Goal: Task Accomplishment & Management: Complete application form

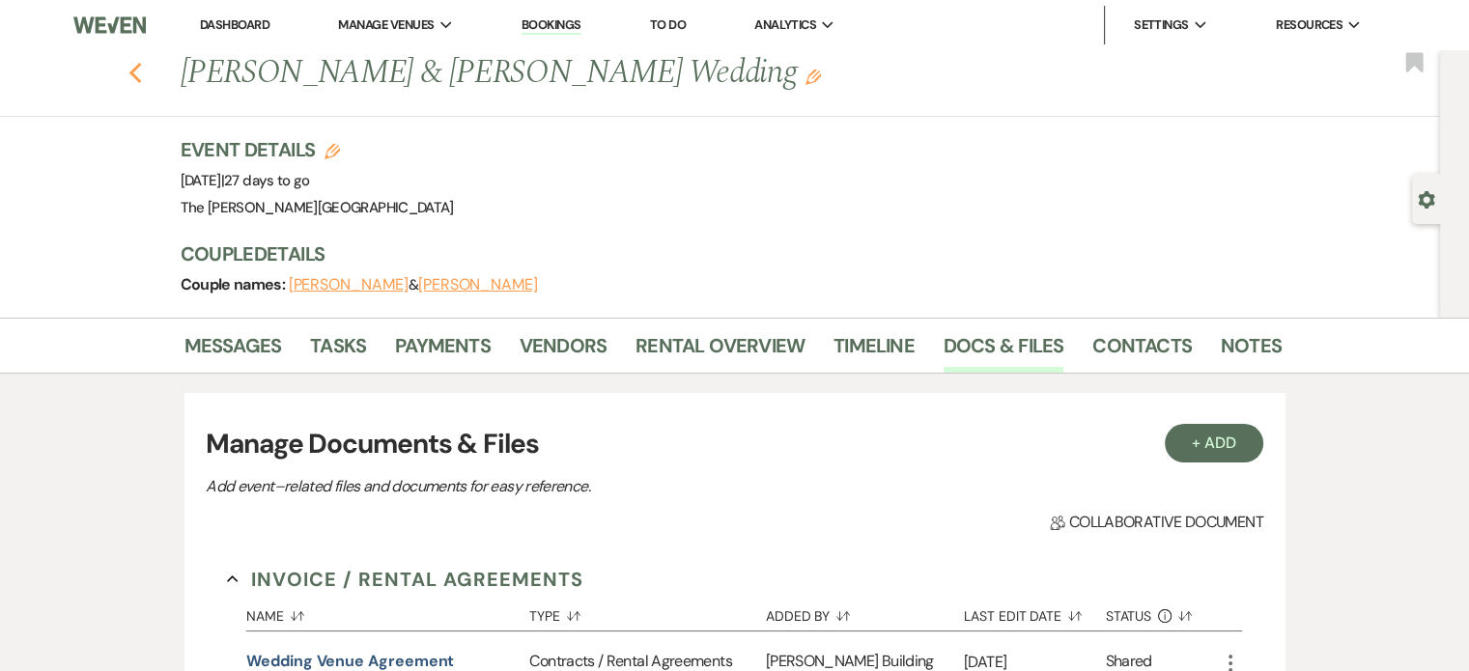
click at [141, 76] on use "button" at bounding box center [134, 73] width 13 height 21
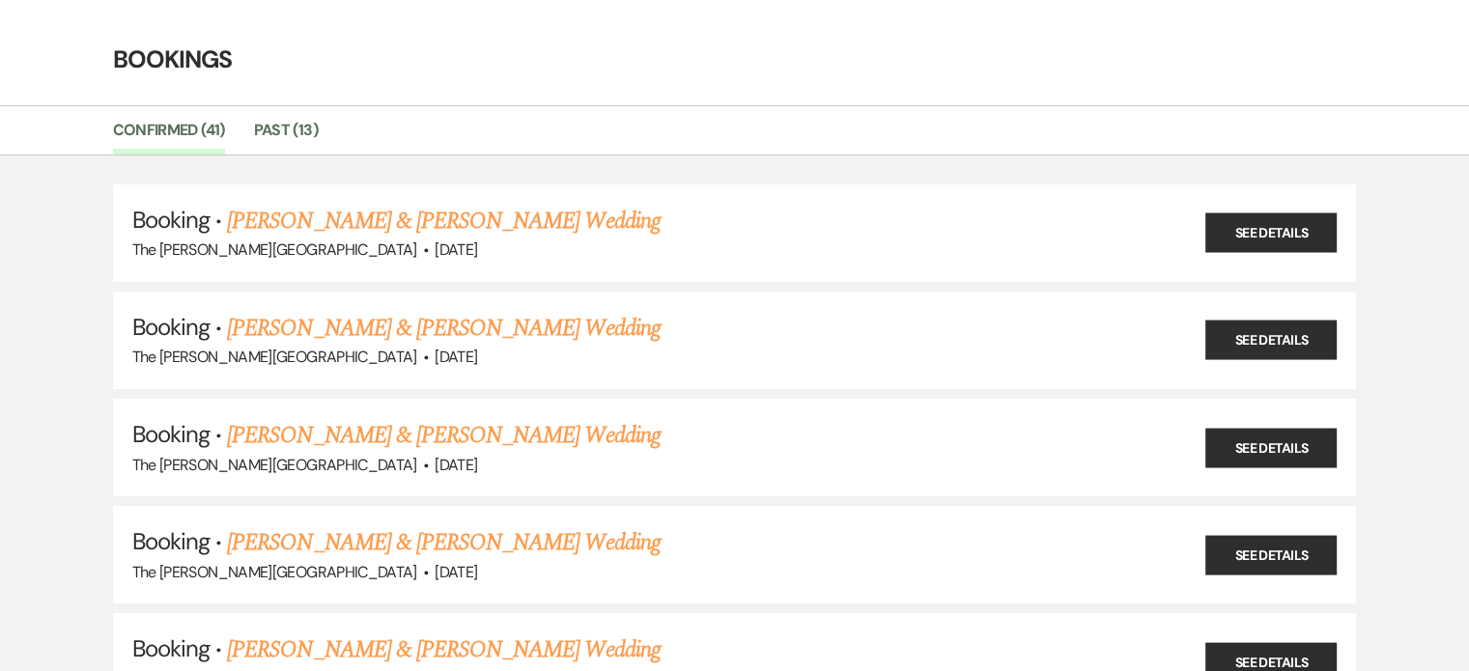
scroll to position [35, 0]
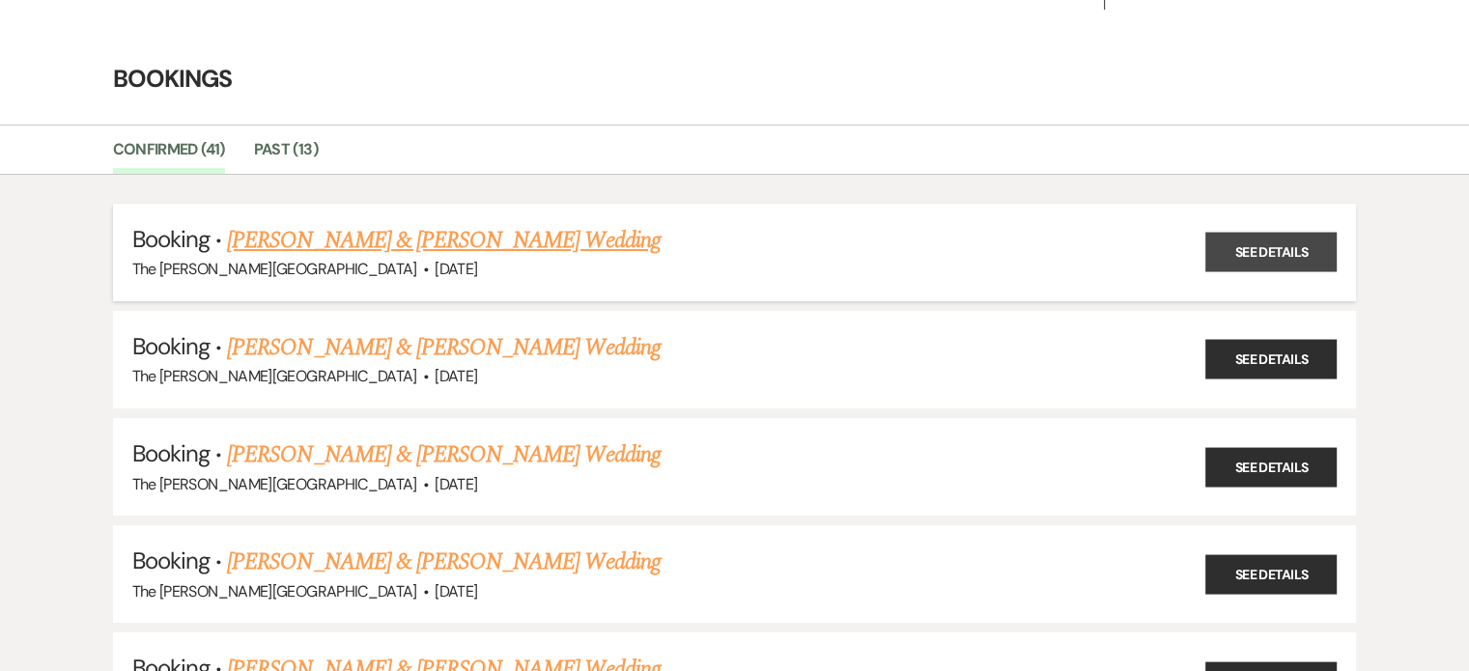
click at [1305, 243] on link "See Details" at bounding box center [1270, 253] width 131 height 40
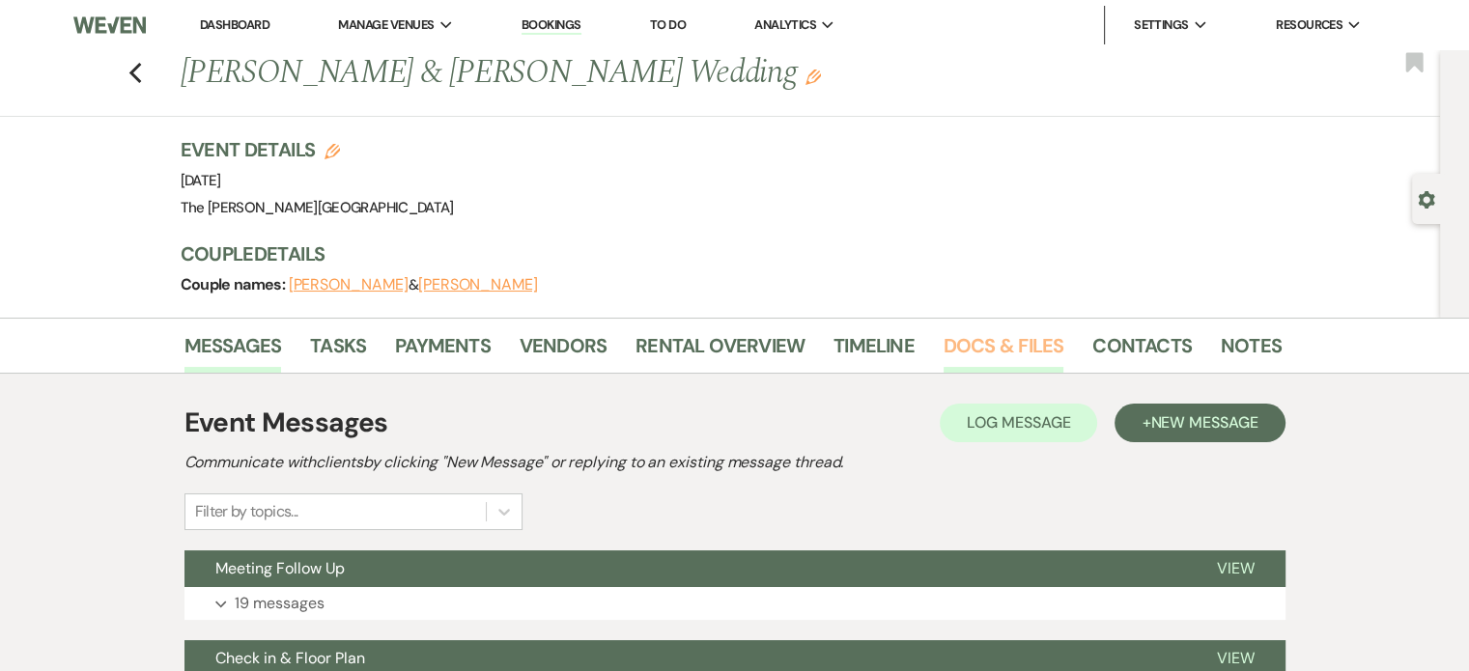
click at [1000, 341] on link "Docs & Files" at bounding box center [1003, 351] width 120 height 42
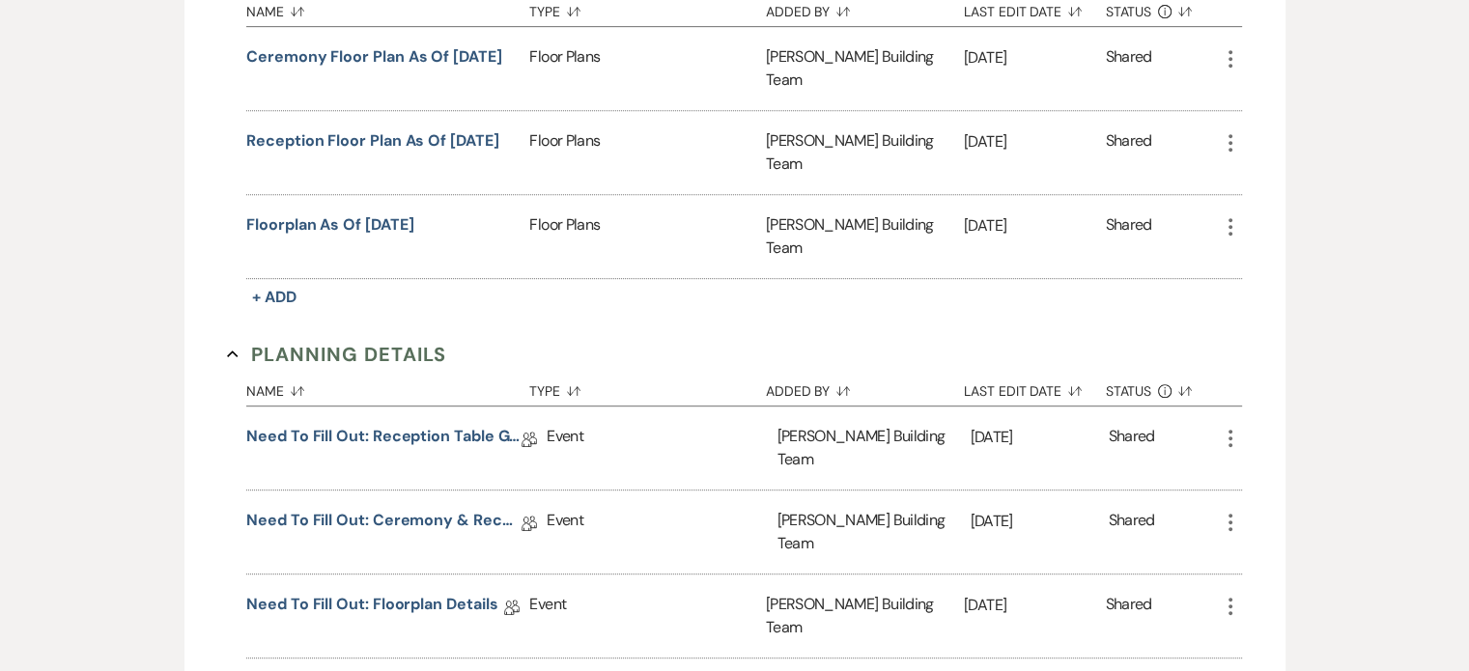
scroll to position [903, 0]
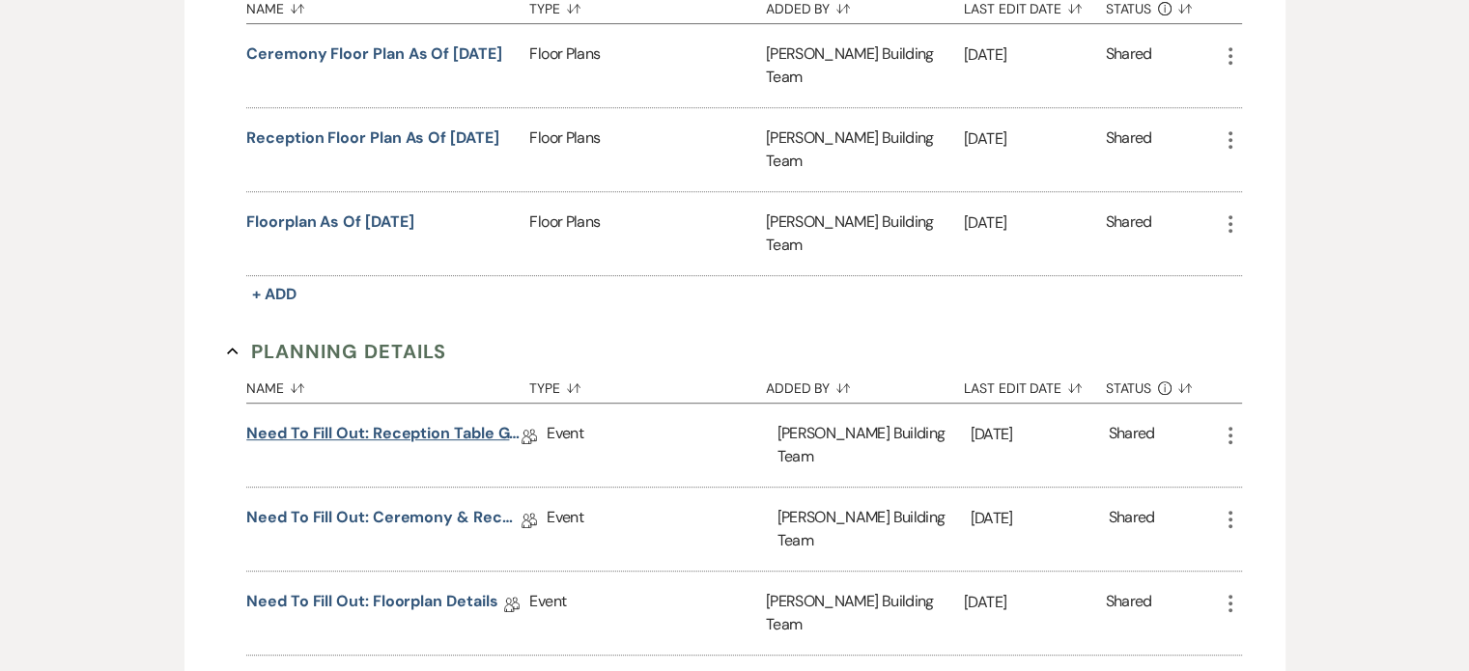
click at [442, 422] on link "Need to Fill Out: Reception Table Guest Count" at bounding box center [383, 437] width 275 height 30
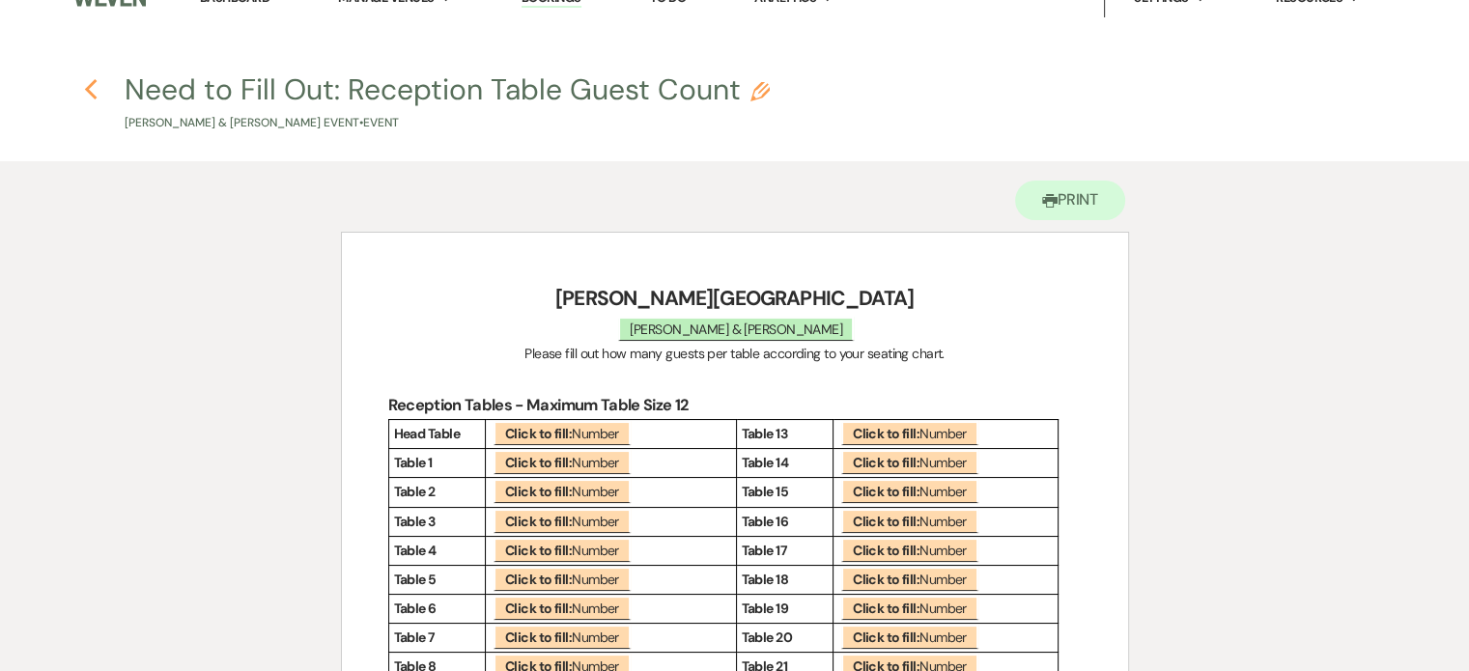
click at [90, 92] on use "button" at bounding box center [90, 89] width 13 height 21
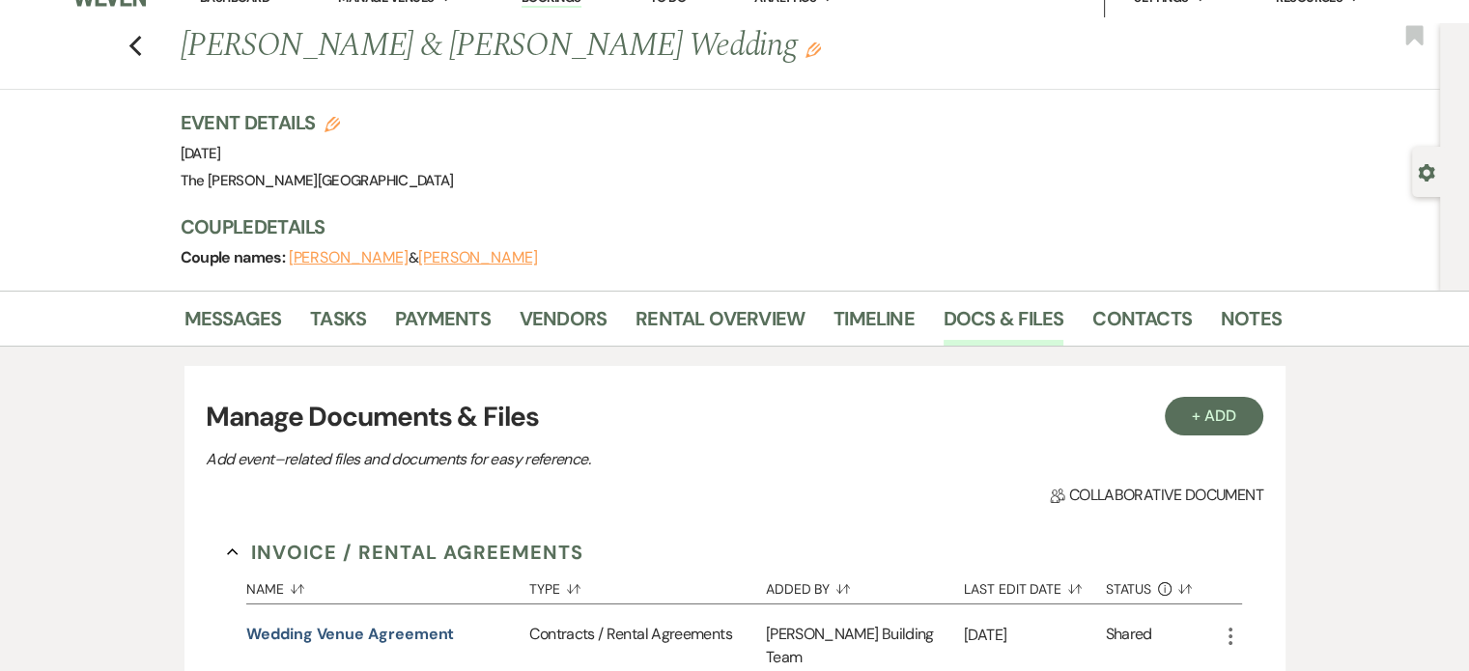
scroll to position [903, 0]
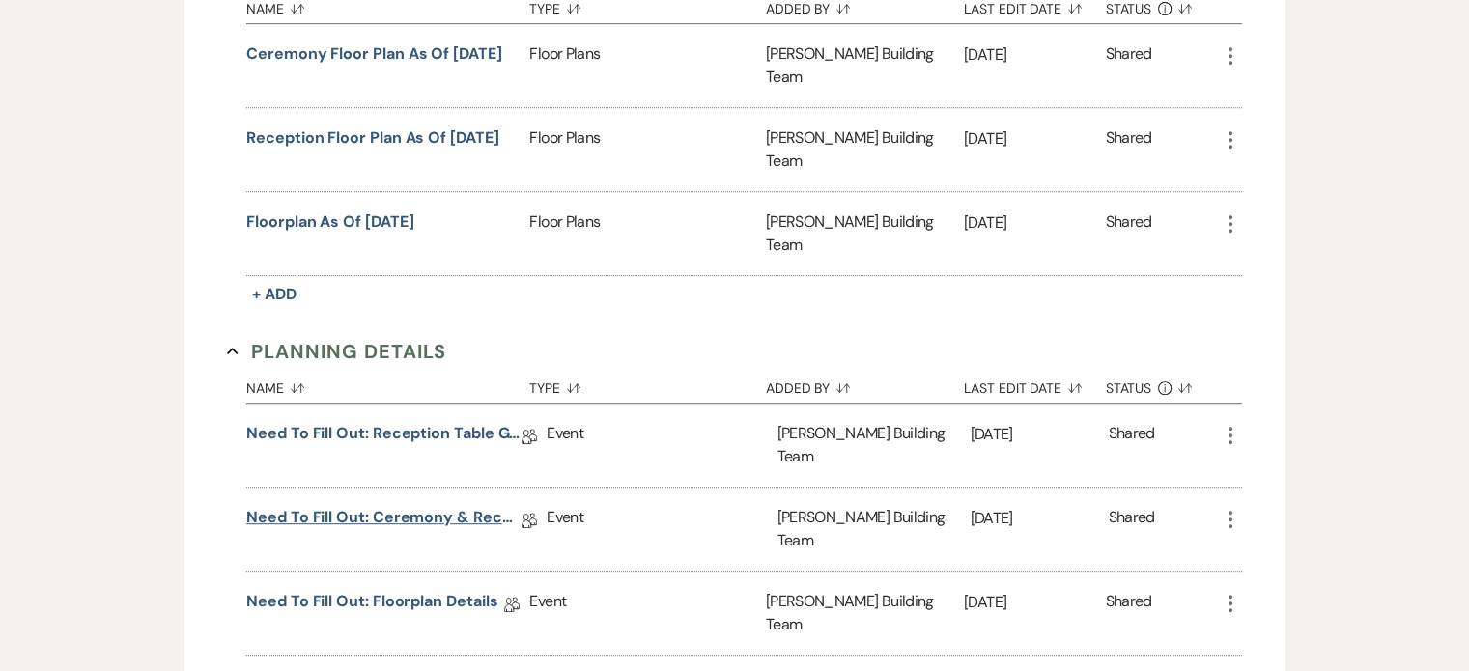
click at [470, 506] on link "Need to Fill Out: Ceremony & Reception Details" at bounding box center [383, 521] width 275 height 30
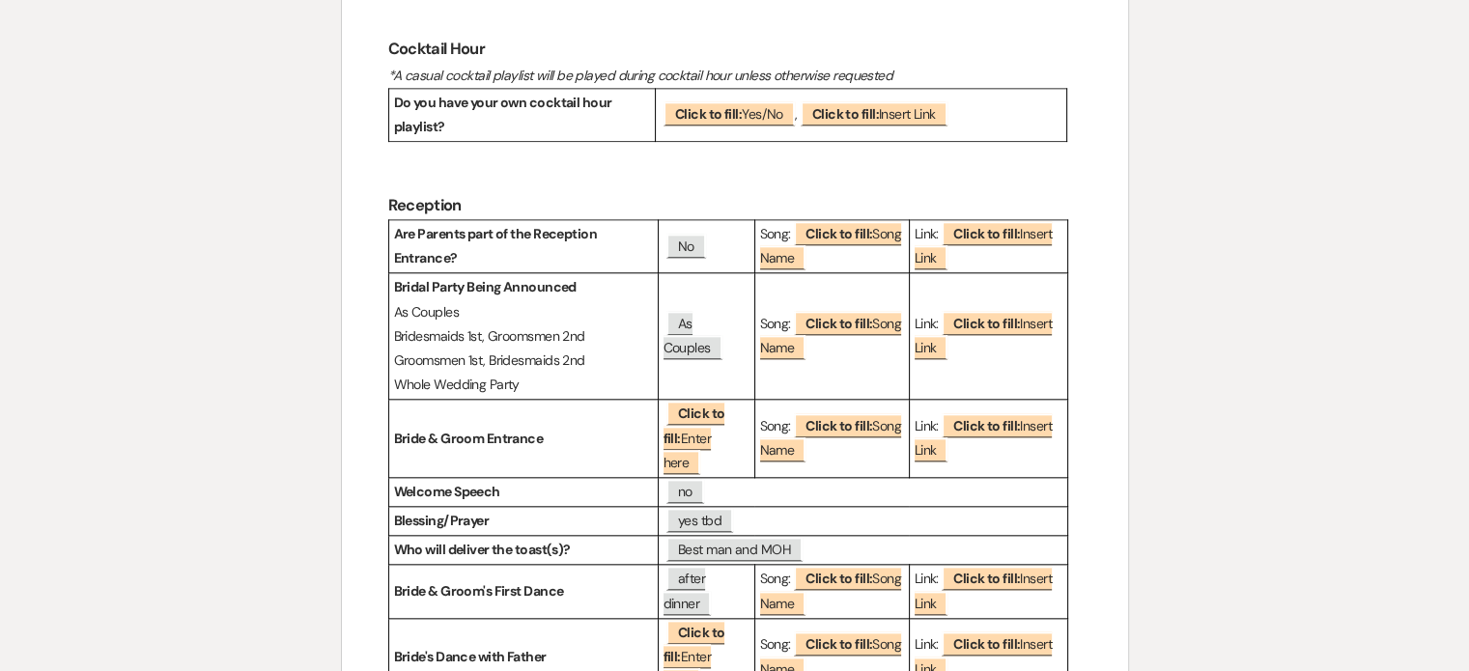
scroll to position [2013, 0]
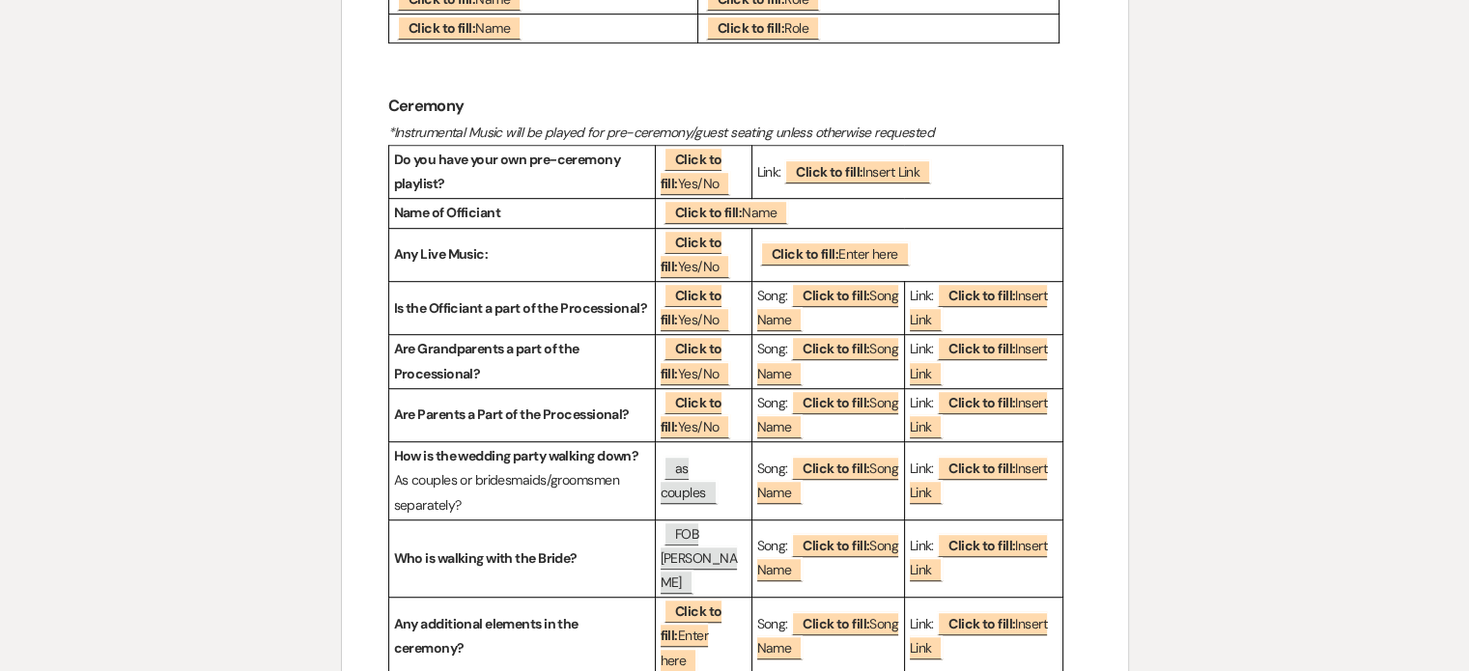
scroll to position [1182, 0]
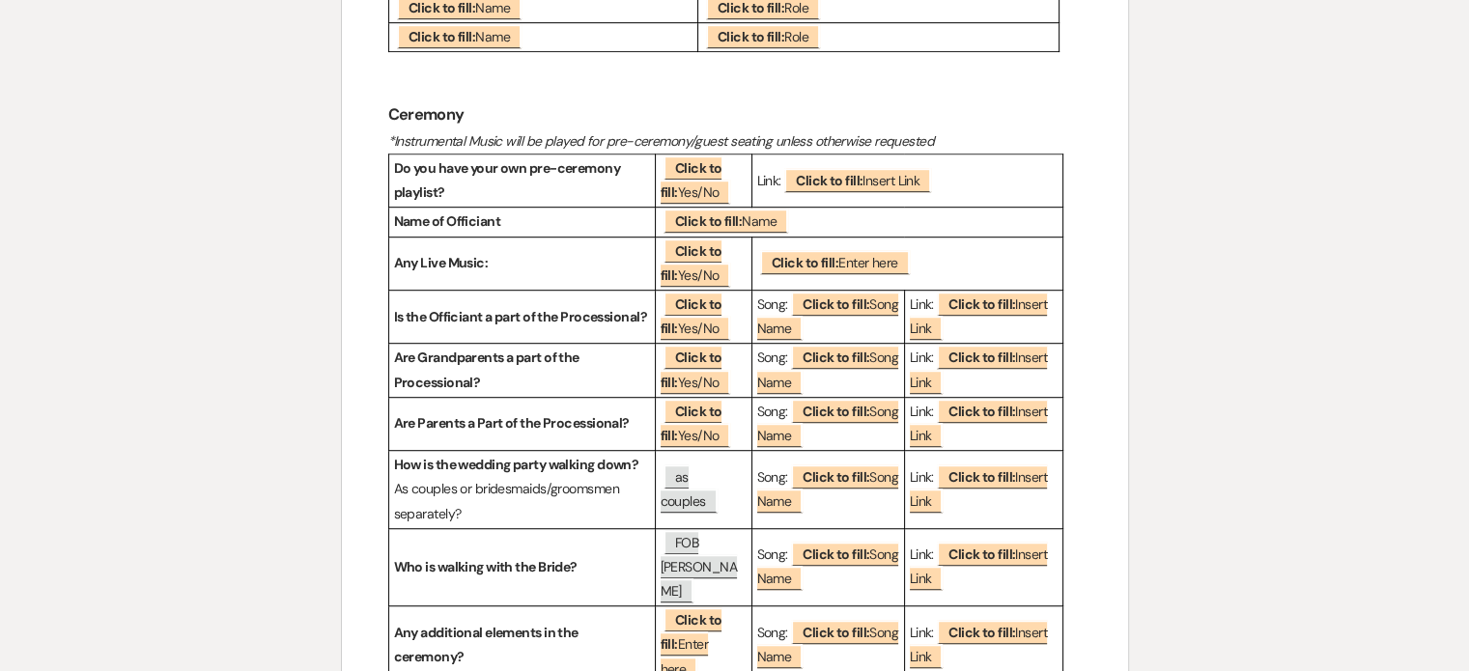
click at [1246, 355] on div "Printer Print Add Photo + Insert Field Expand Standard Field Smart Field Signat…" at bounding box center [735, 633] width 1390 height 3254
click at [1200, 341] on div "Printer Print Add Photo + Insert Field Expand Standard Field Smart Field Signat…" at bounding box center [735, 633] width 1390 height 3254
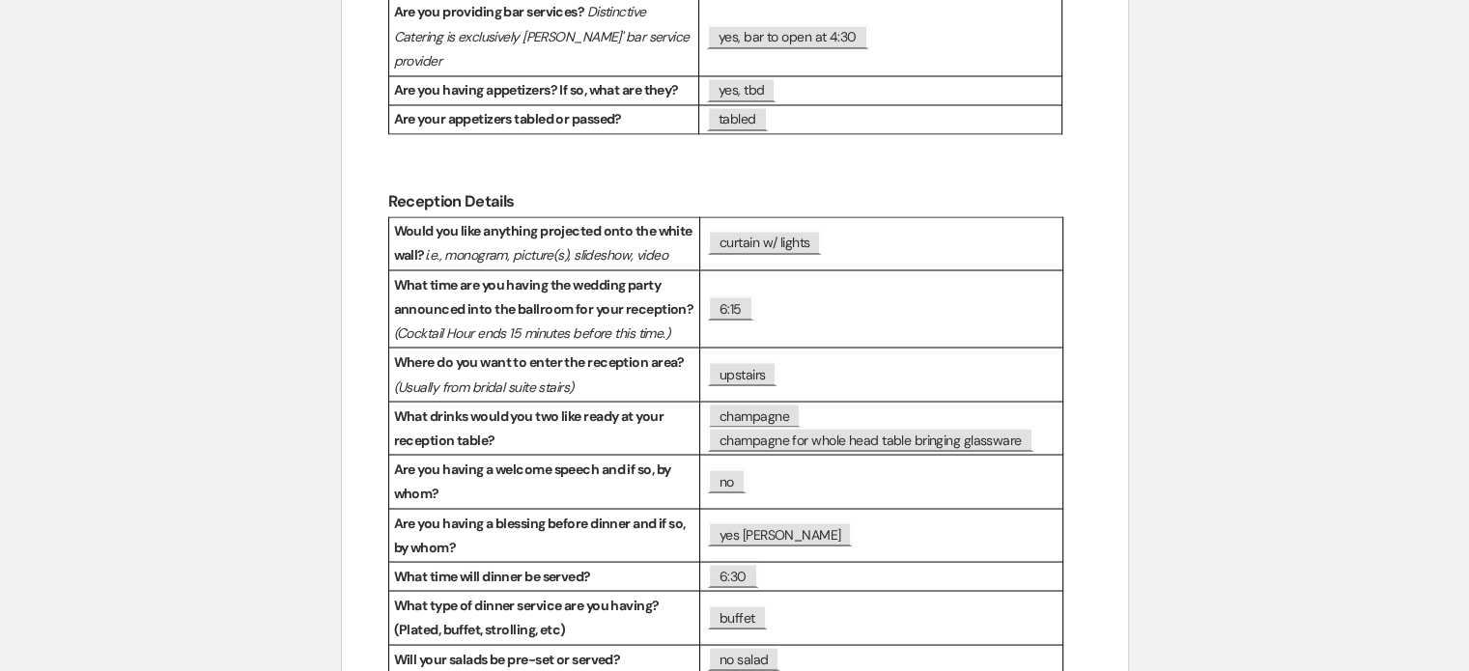
scroll to position [3394, 0]
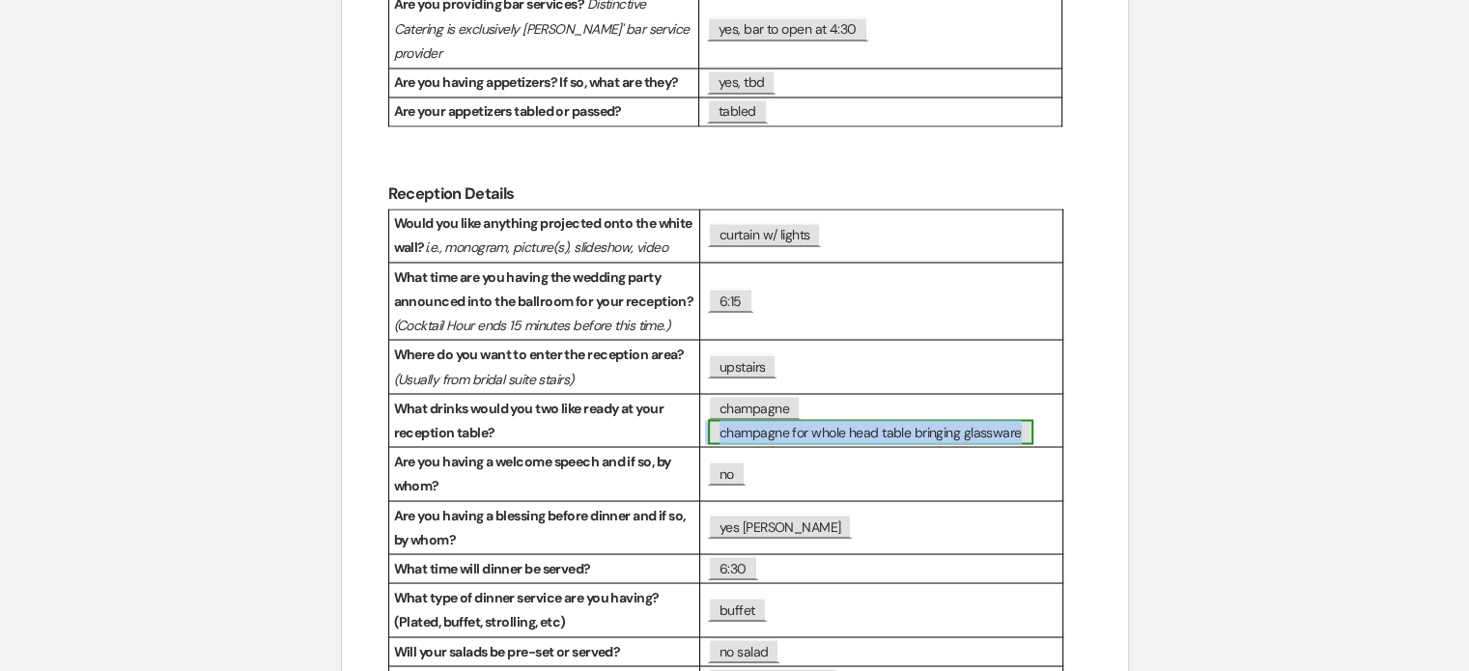
click at [771, 419] on span "champagne for whole head table bringing glassware" at bounding box center [870, 431] width 325 height 25
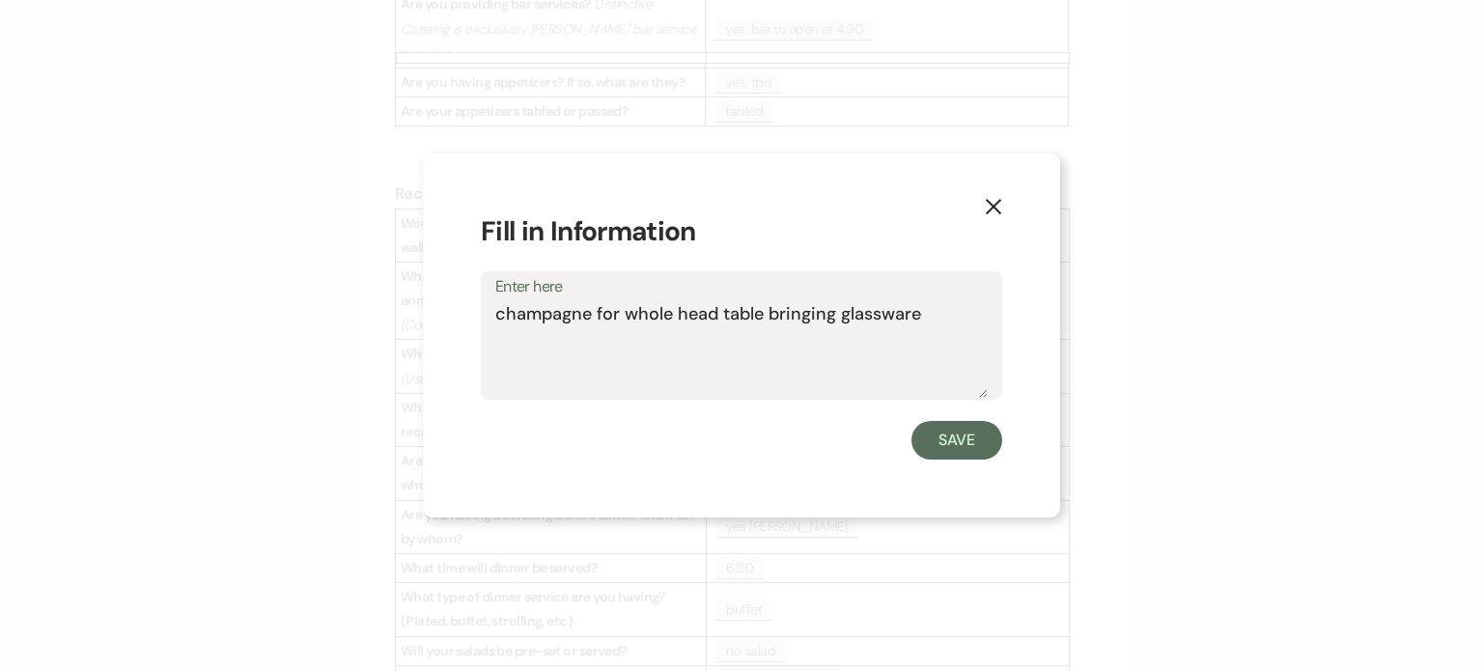
click at [771, 317] on textarea "champagne for whole head table bringing glassware" at bounding box center [741, 349] width 492 height 97
click at [996, 210] on use "button" at bounding box center [993, 206] width 15 height 15
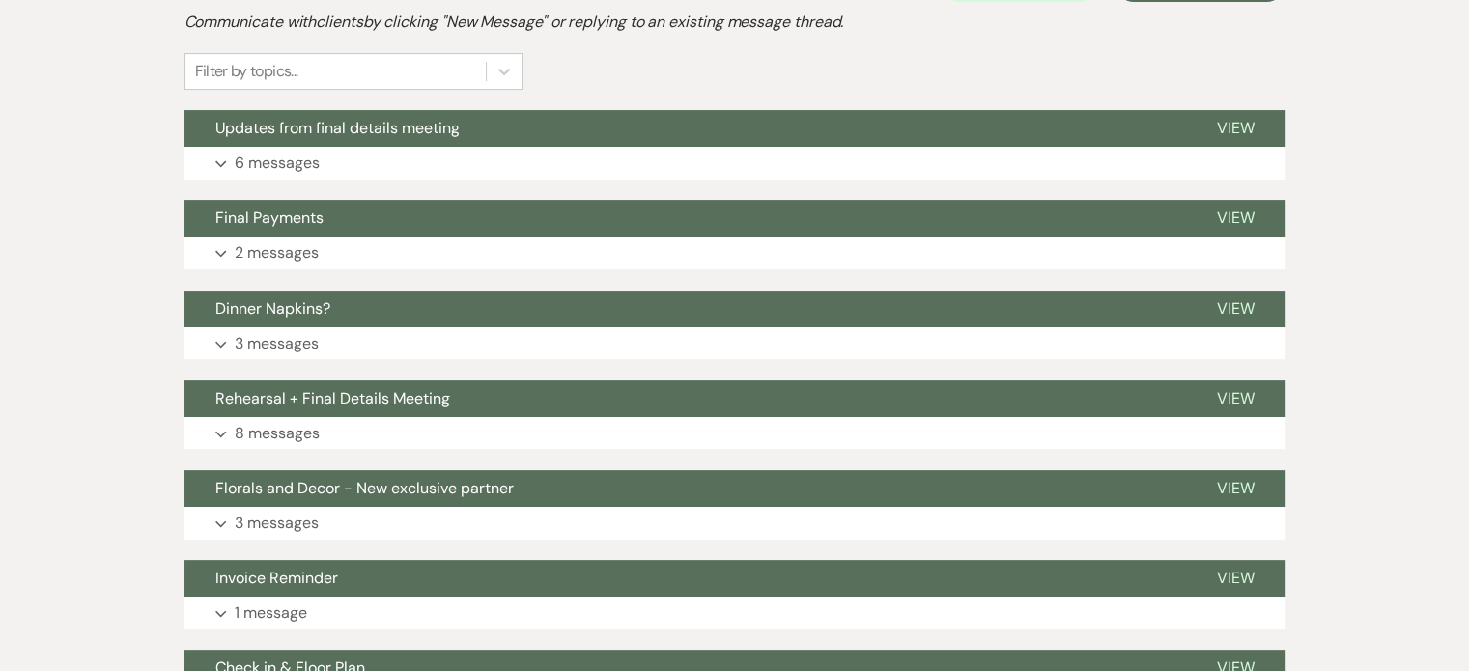
scroll to position [473, 0]
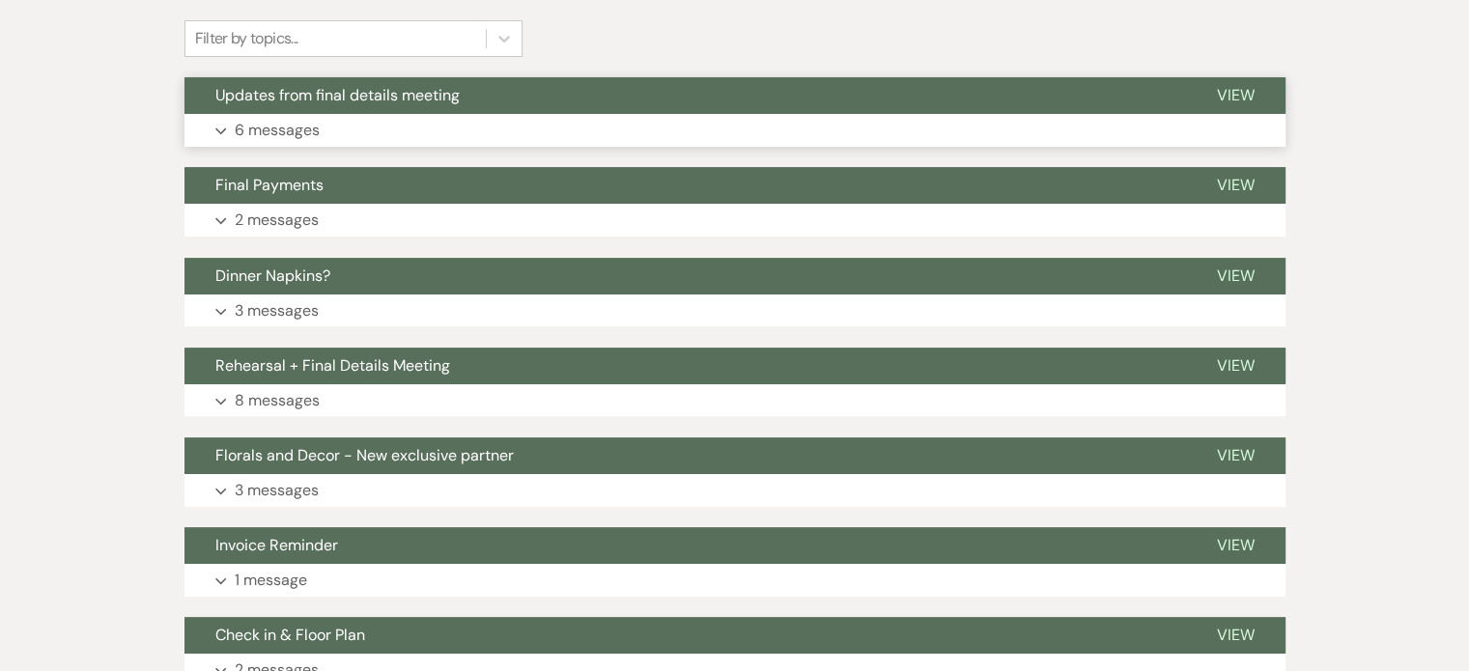
click at [269, 130] on p "6 messages" at bounding box center [277, 130] width 85 height 25
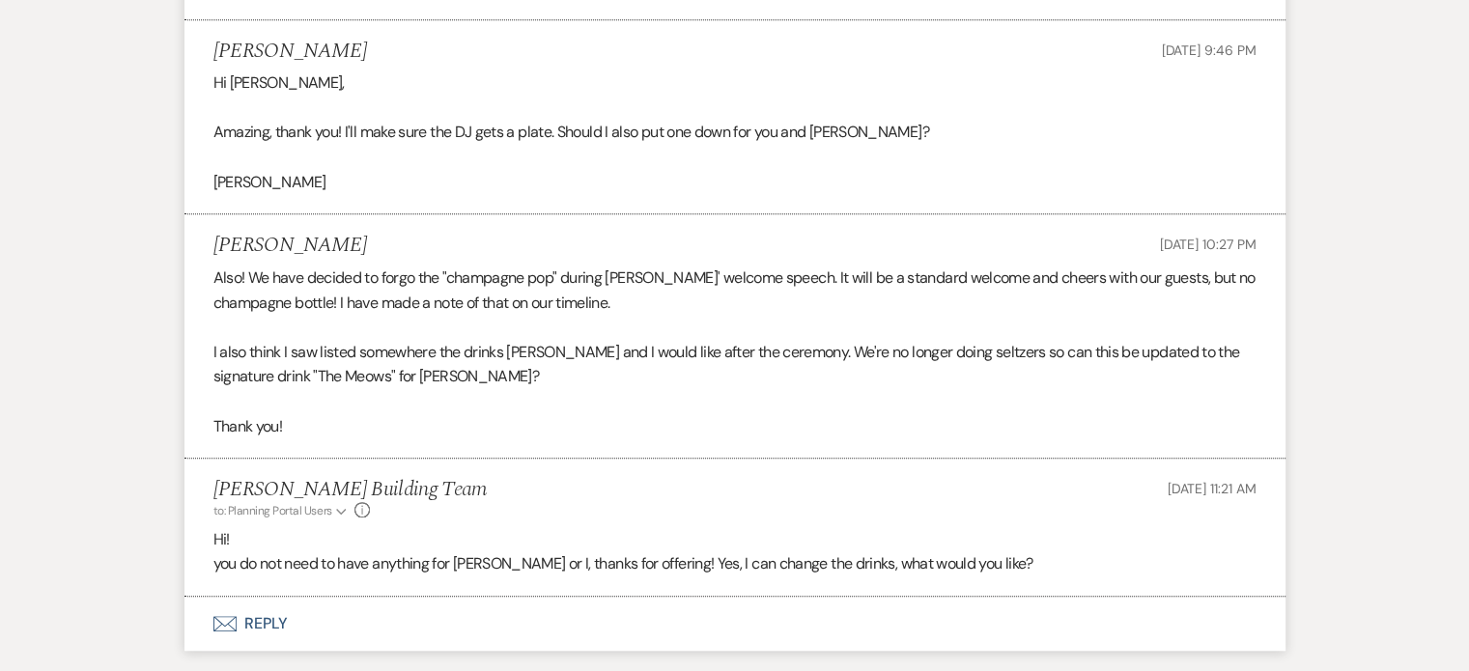
scroll to position [1406, 0]
